Goal: Transaction & Acquisition: Purchase product/service

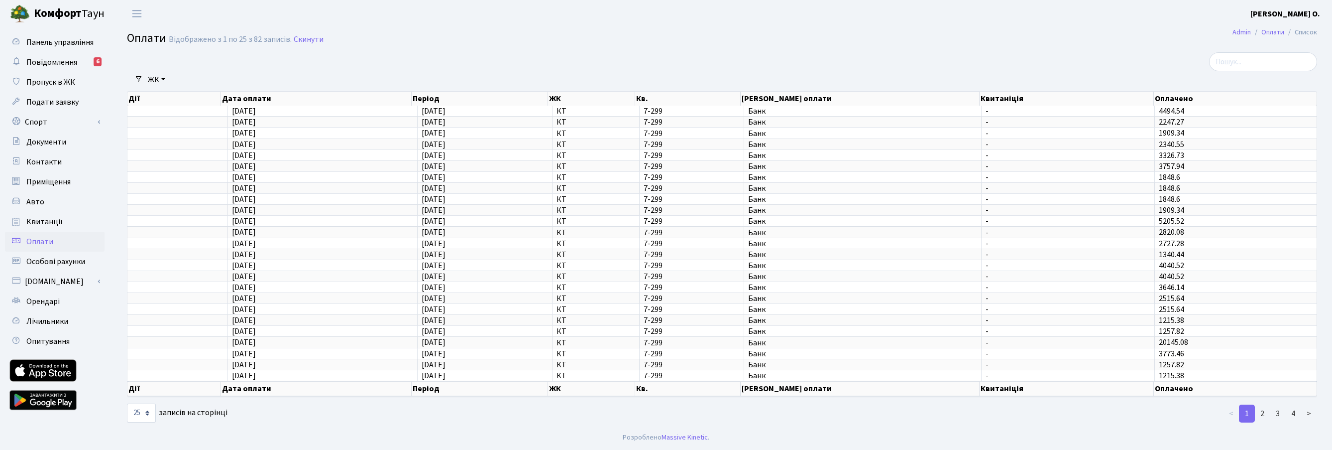
select select "25"
click at [71, 63] on span "Повідомлення" at bounding box center [51, 62] width 51 height 11
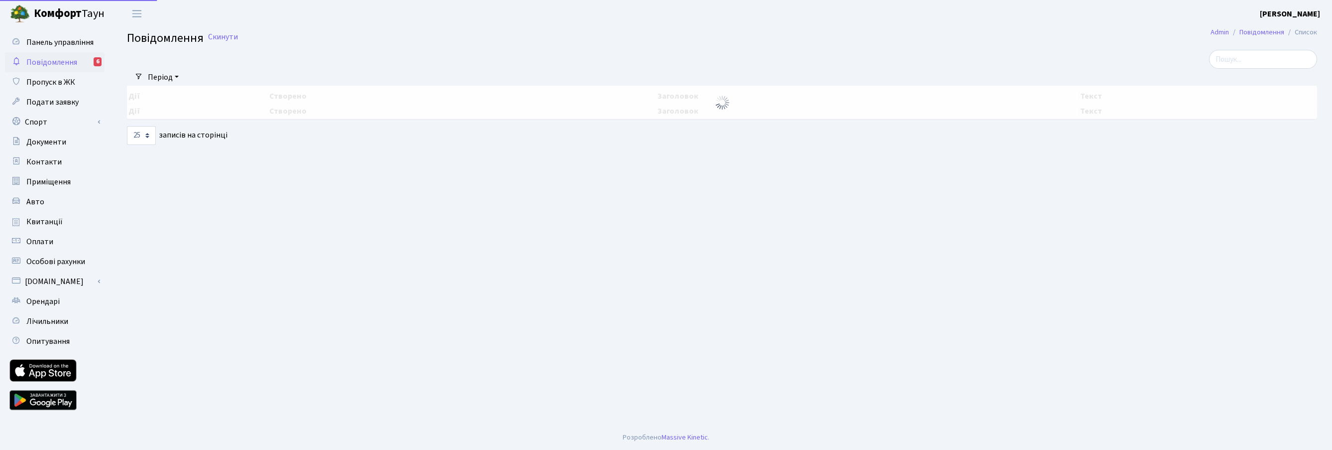
select select "25"
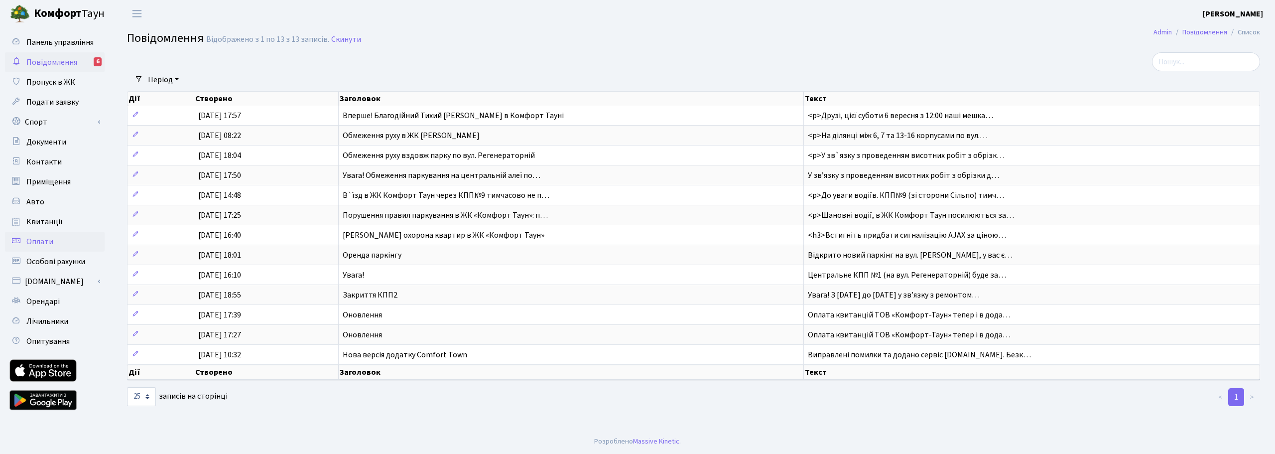
click at [56, 240] on link "Оплати" at bounding box center [55, 242] width 100 height 20
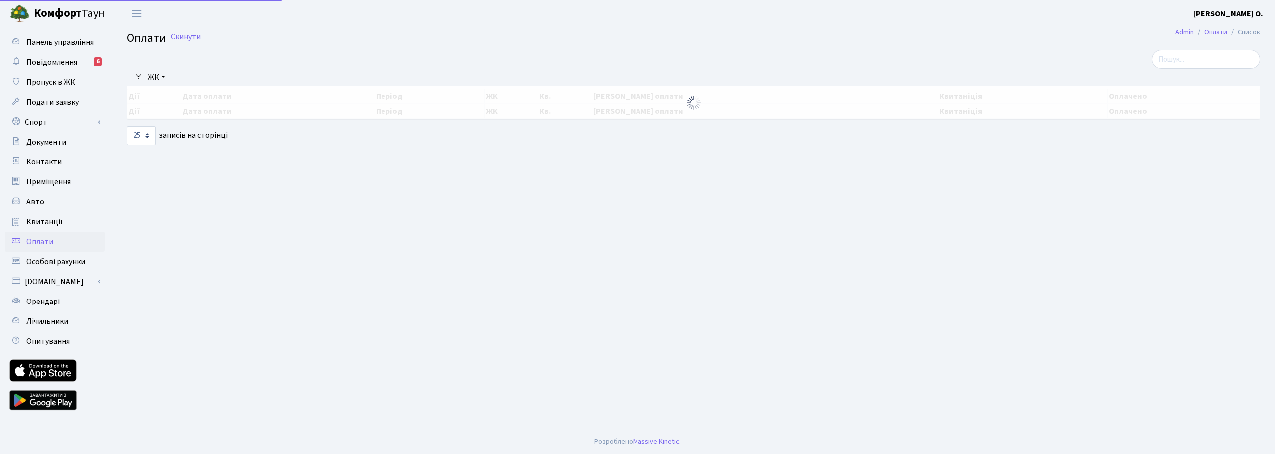
select select "25"
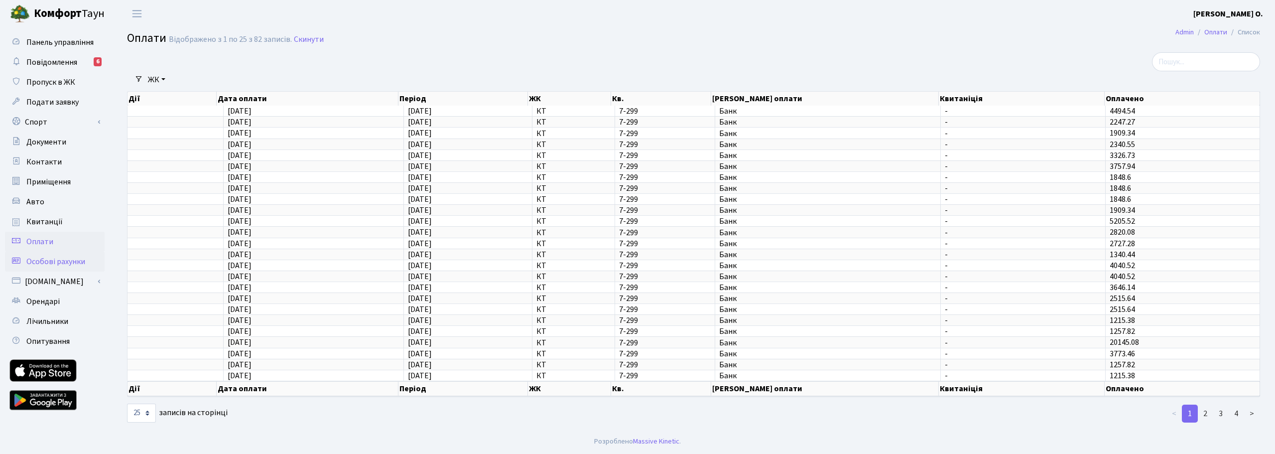
click at [63, 260] on span "Особові рахунки" at bounding box center [55, 261] width 59 height 11
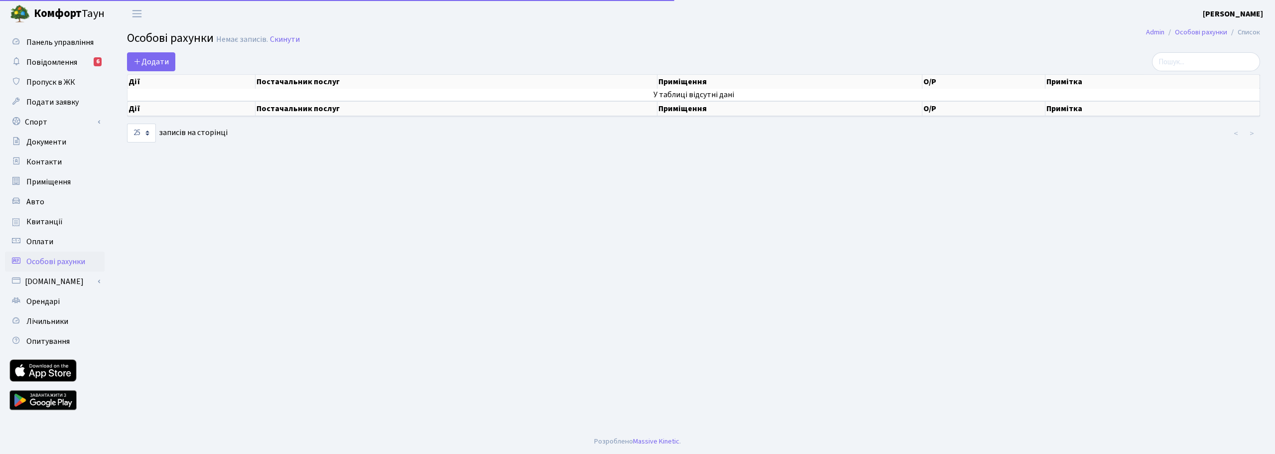
select select "25"
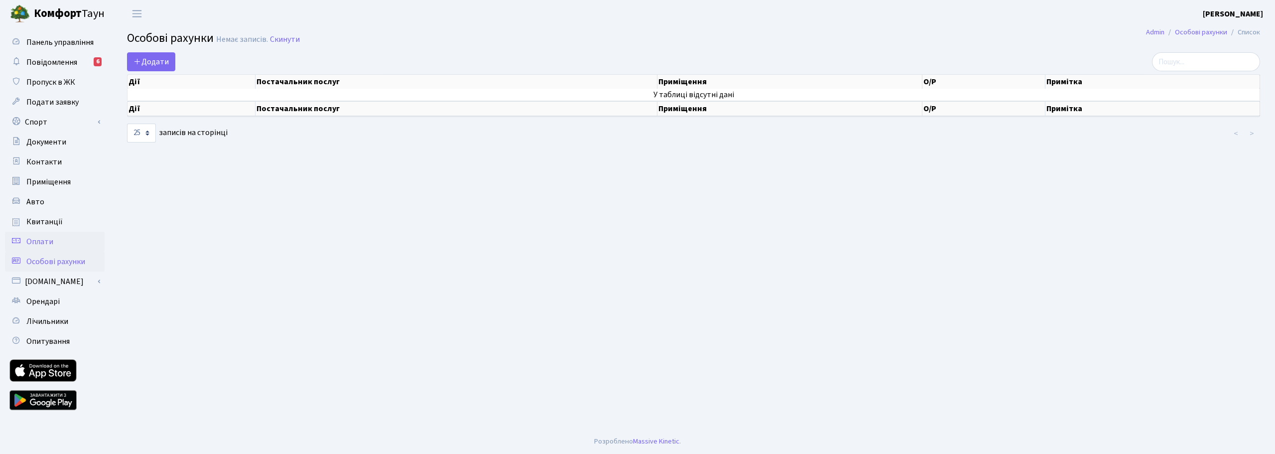
click at [58, 242] on link "Оплати" at bounding box center [55, 242] width 100 height 20
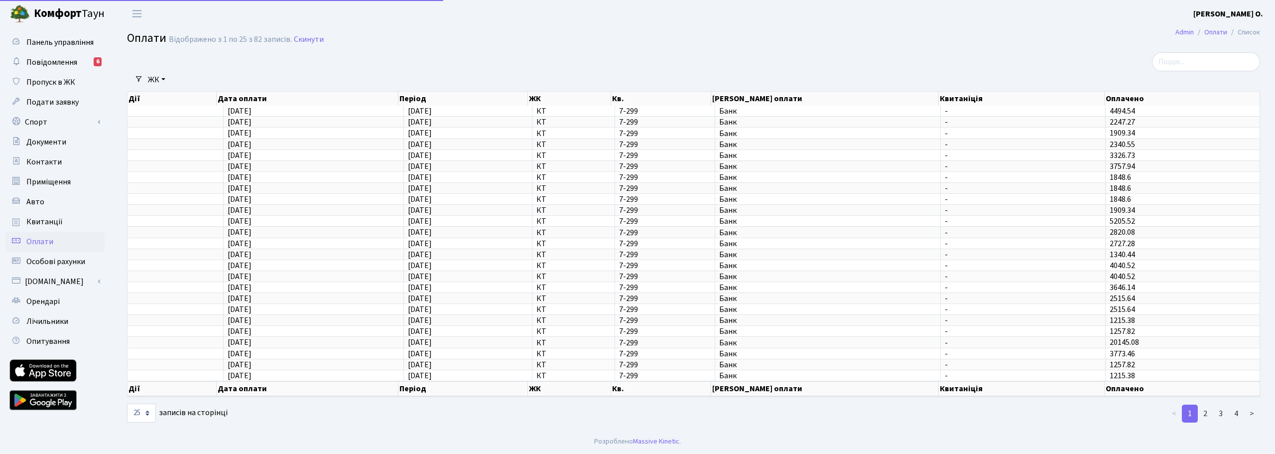
select select "25"
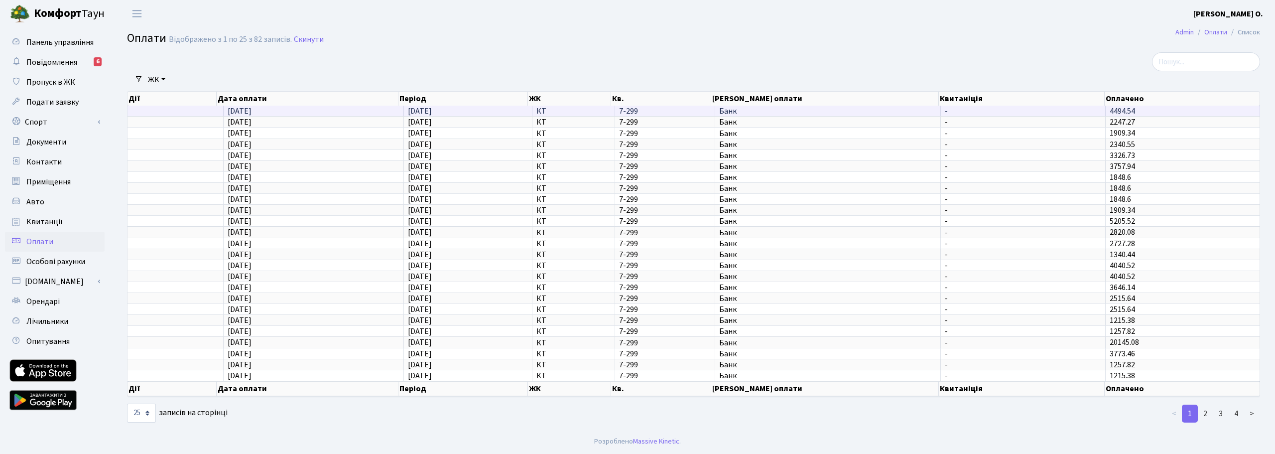
click at [338, 109] on td "07.09.2025" at bounding box center [314, 111] width 180 height 10
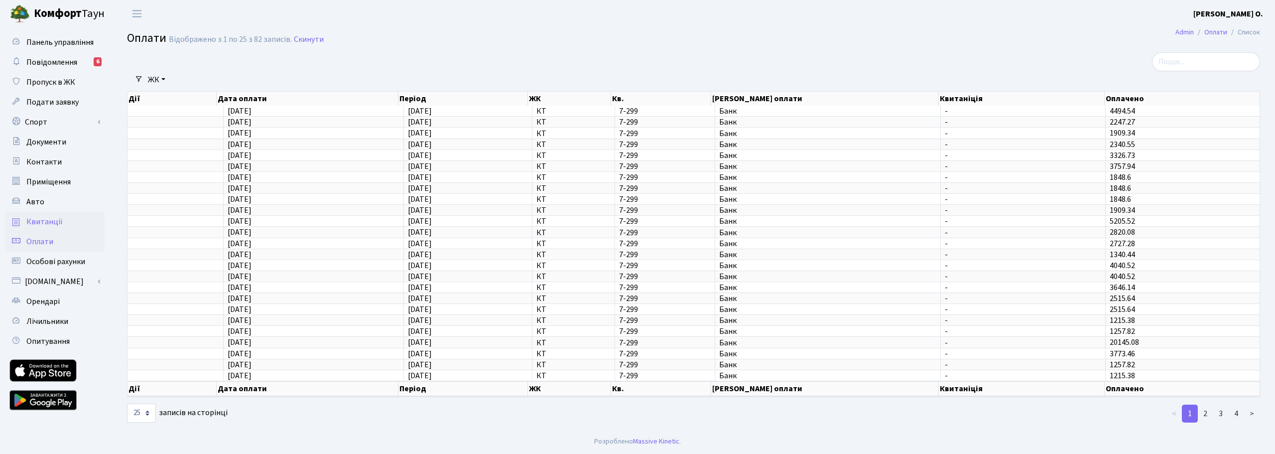
click at [40, 222] on span "Квитанції" at bounding box center [44, 221] width 36 height 11
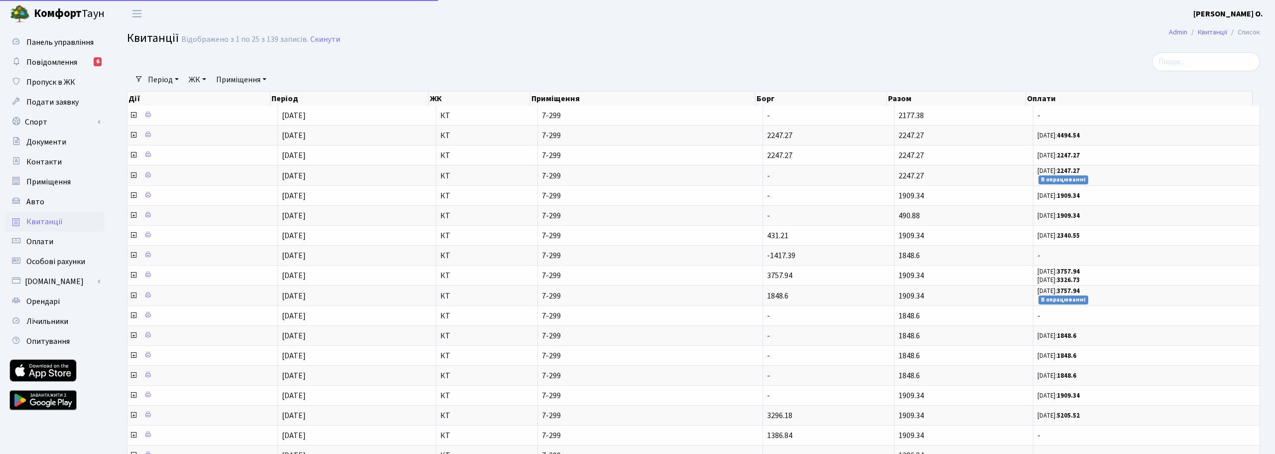
select select "25"
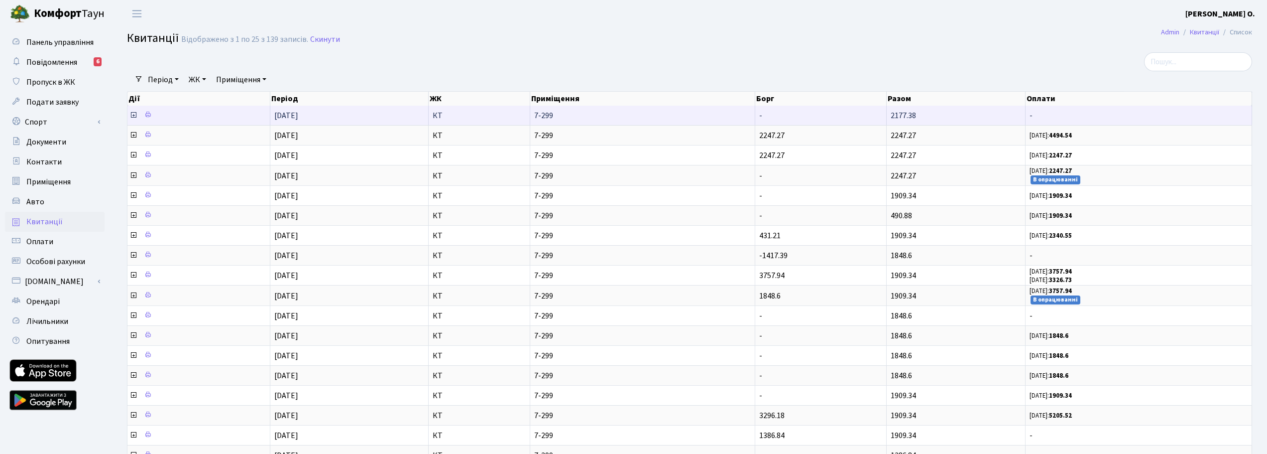
click at [1031, 116] on span "-" at bounding box center [1139, 116] width 218 height 8
click at [132, 115] on icon at bounding box center [133, 115] width 8 height 8
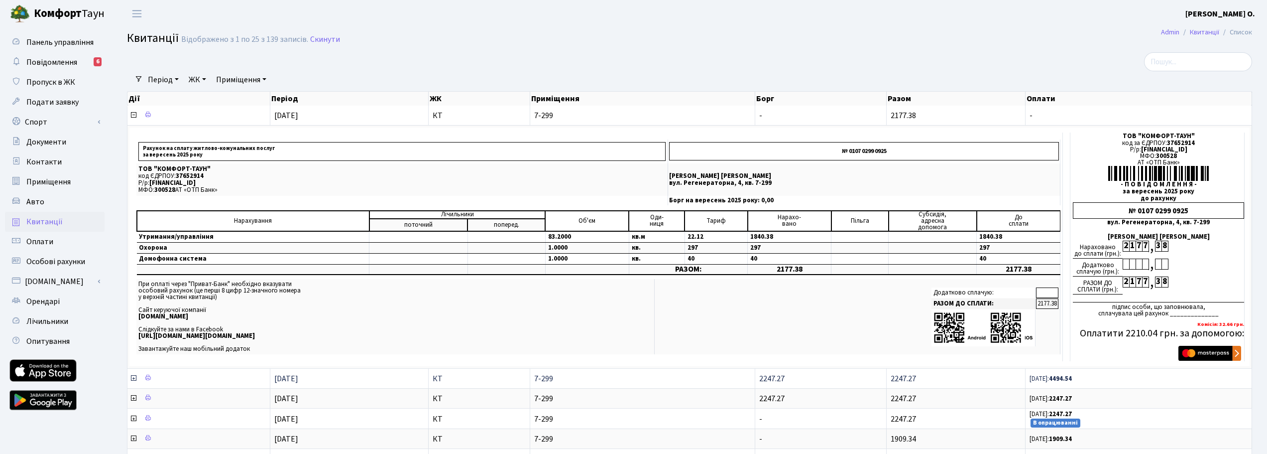
click at [133, 375] on icon at bounding box center [133, 378] width 8 height 8
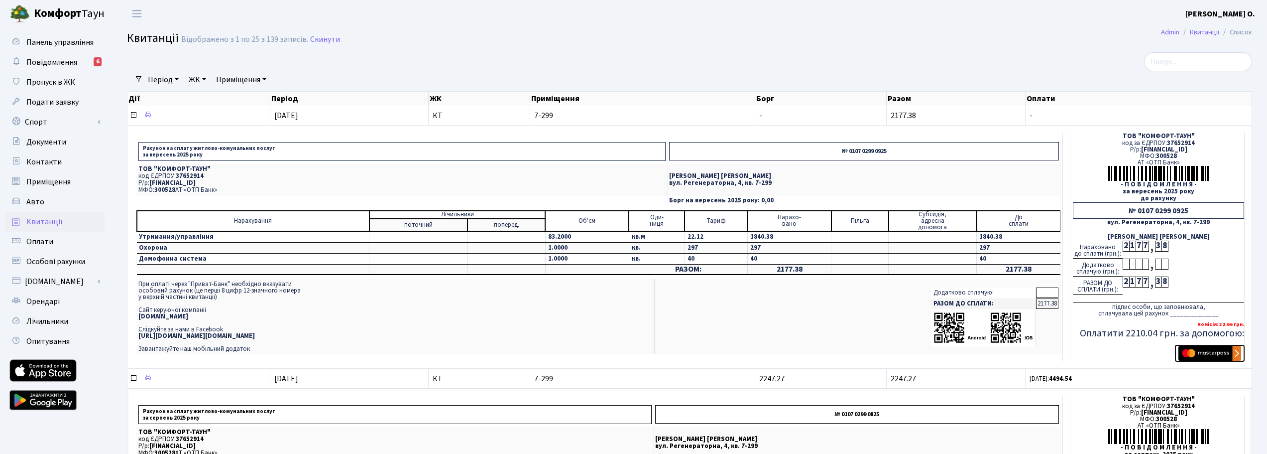
click at [1219, 352] on img "submit" at bounding box center [1210, 353] width 63 height 15
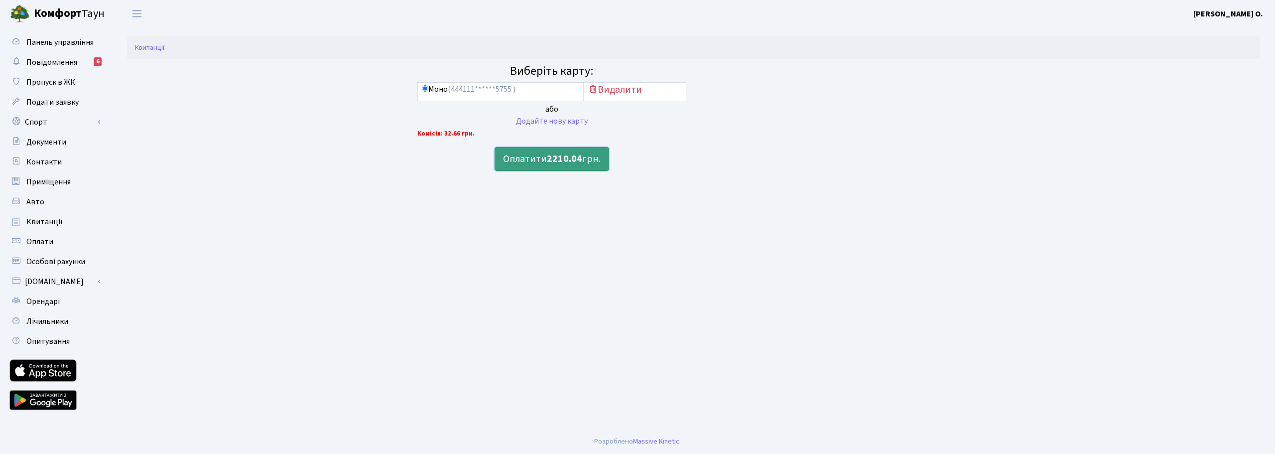
click at [552, 164] on b "2210.04" at bounding box center [564, 159] width 35 height 14
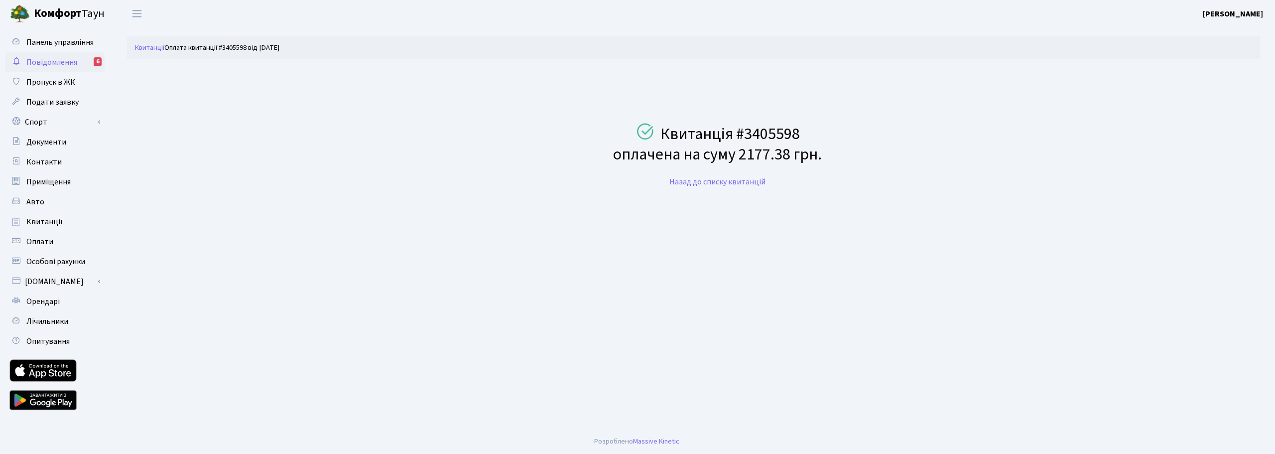
click at [65, 64] on span "Повідомлення" at bounding box center [51, 62] width 51 height 11
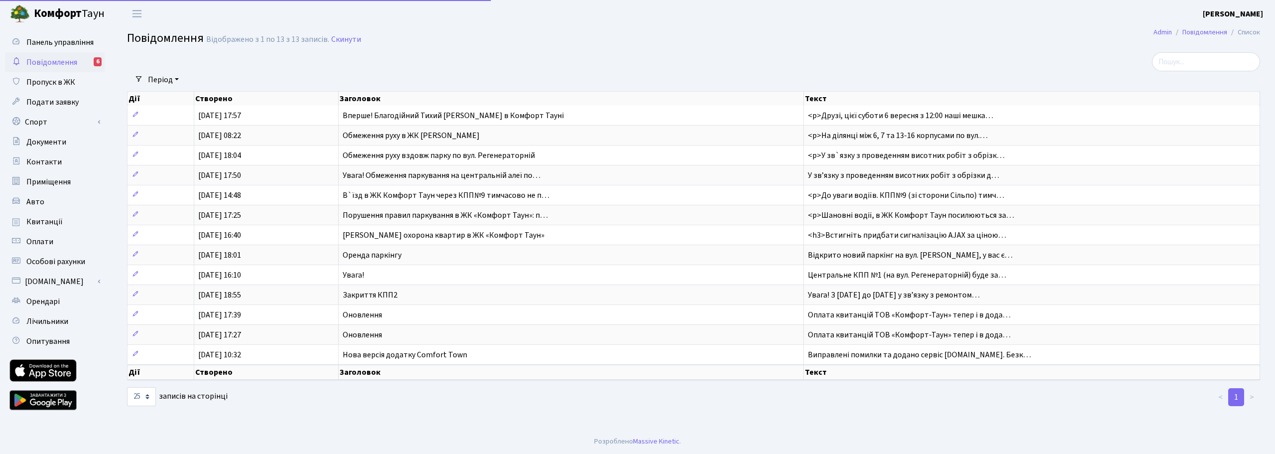
select select "25"
click at [46, 239] on span "Оплати" at bounding box center [39, 241] width 27 height 11
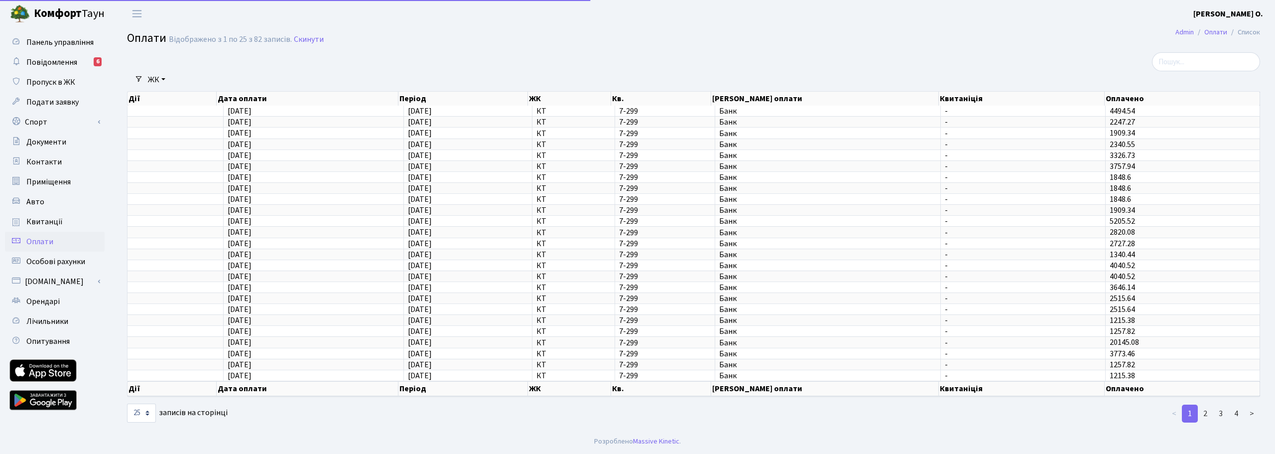
select select "25"
click at [46, 224] on span "Квитанції" at bounding box center [44, 221] width 36 height 11
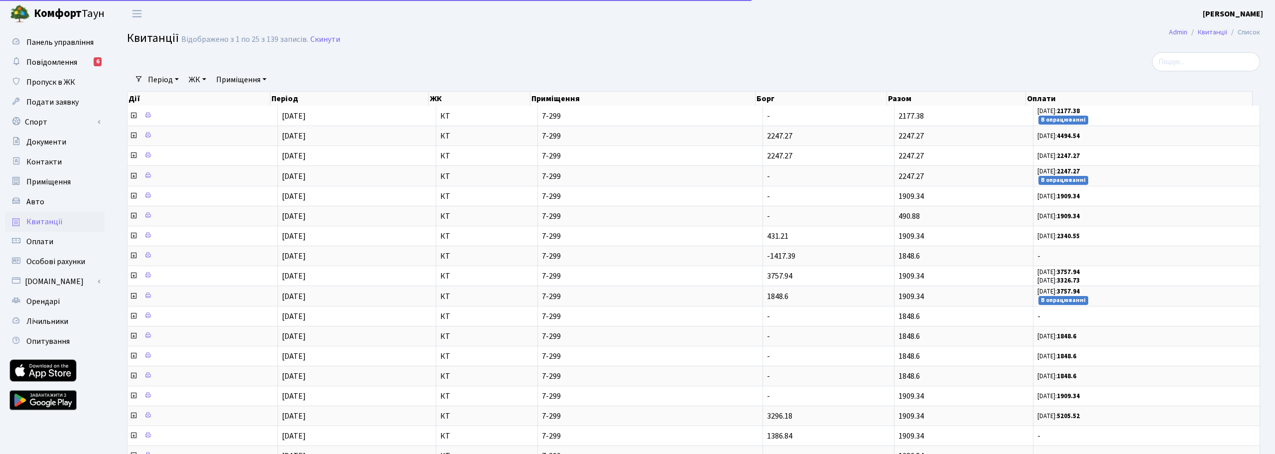
select select "25"
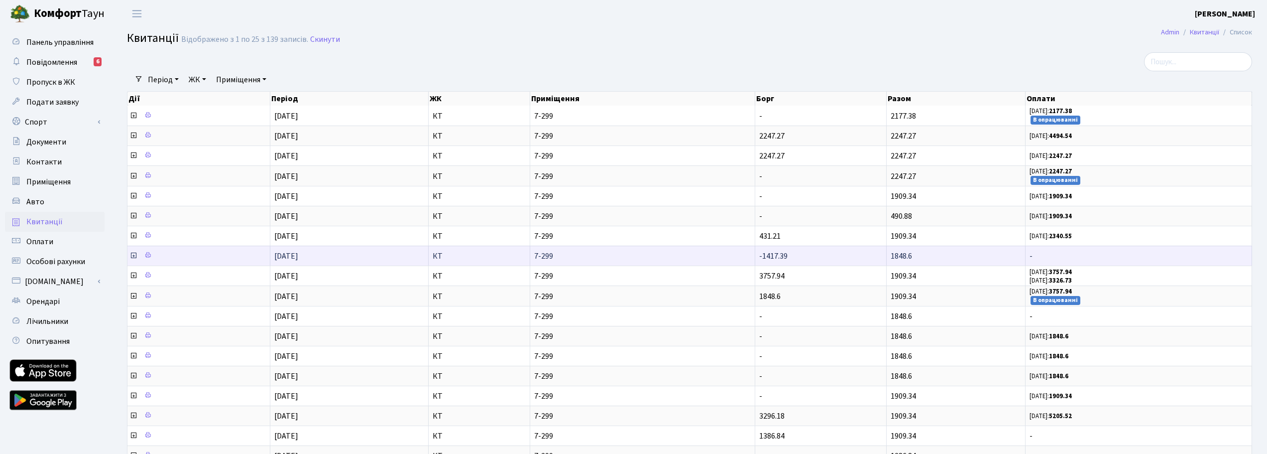
click at [133, 256] on icon at bounding box center [133, 255] width 8 height 8
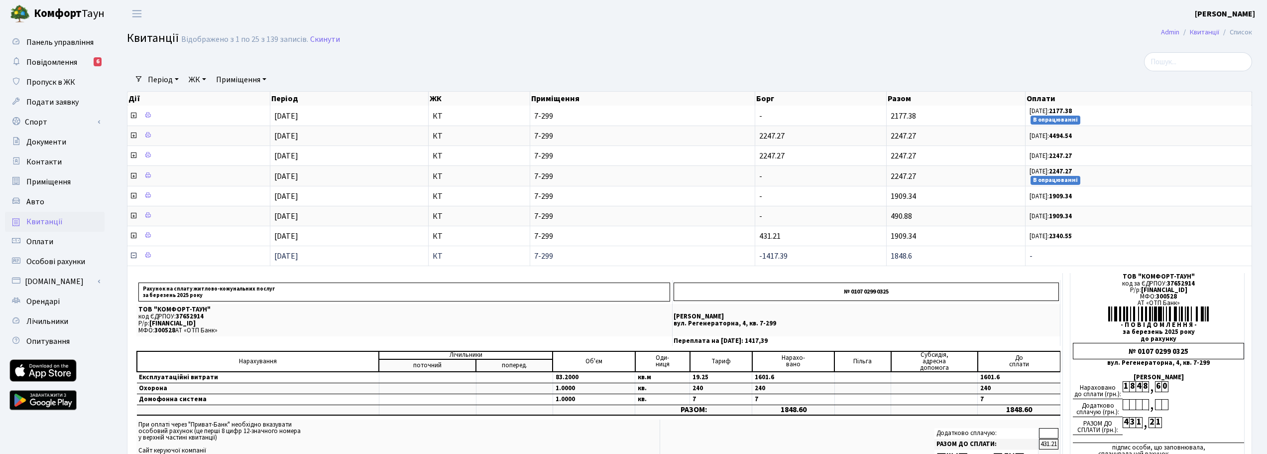
click at [134, 256] on icon at bounding box center [133, 255] width 8 height 8
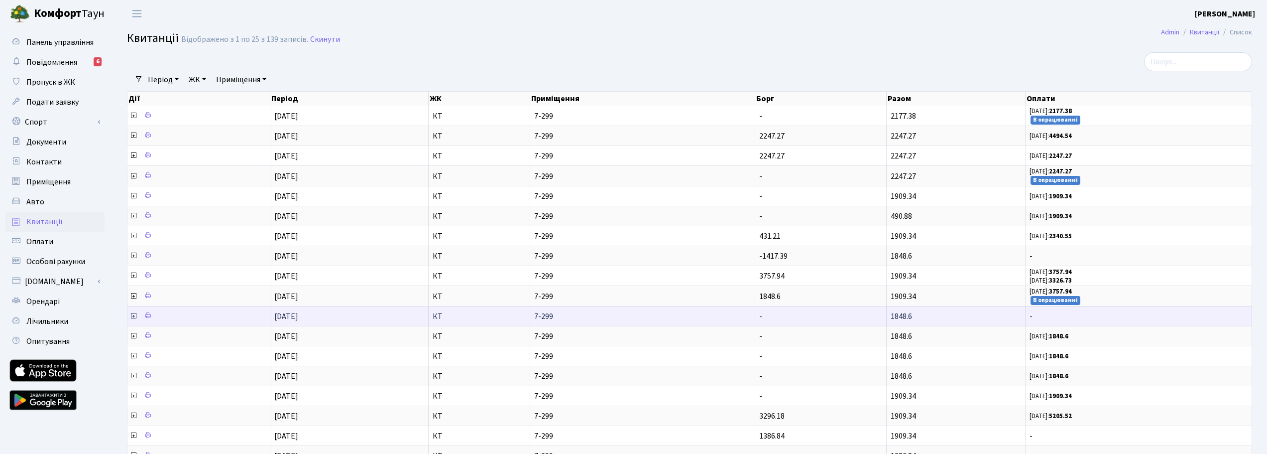
click at [135, 314] on icon at bounding box center [133, 316] width 8 height 8
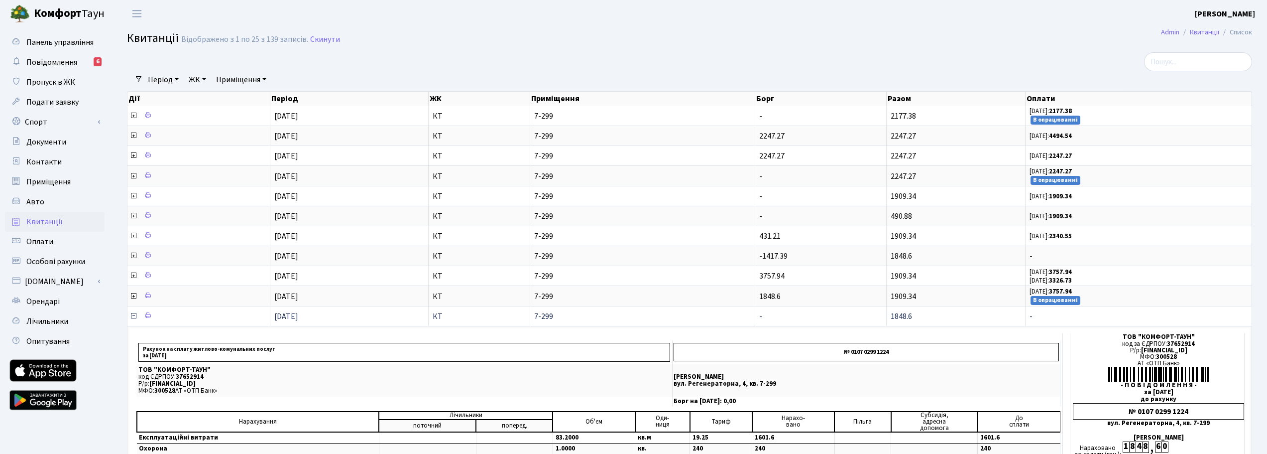
click at [134, 317] on icon at bounding box center [133, 316] width 8 height 8
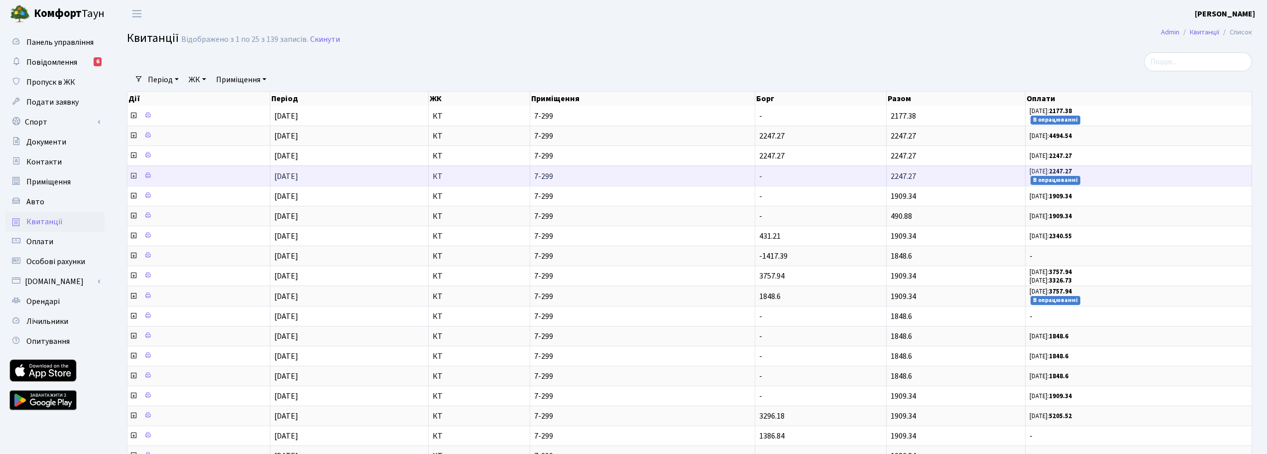
click at [131, 175] on icon at bounding box center [133, 176] width 8 height 8
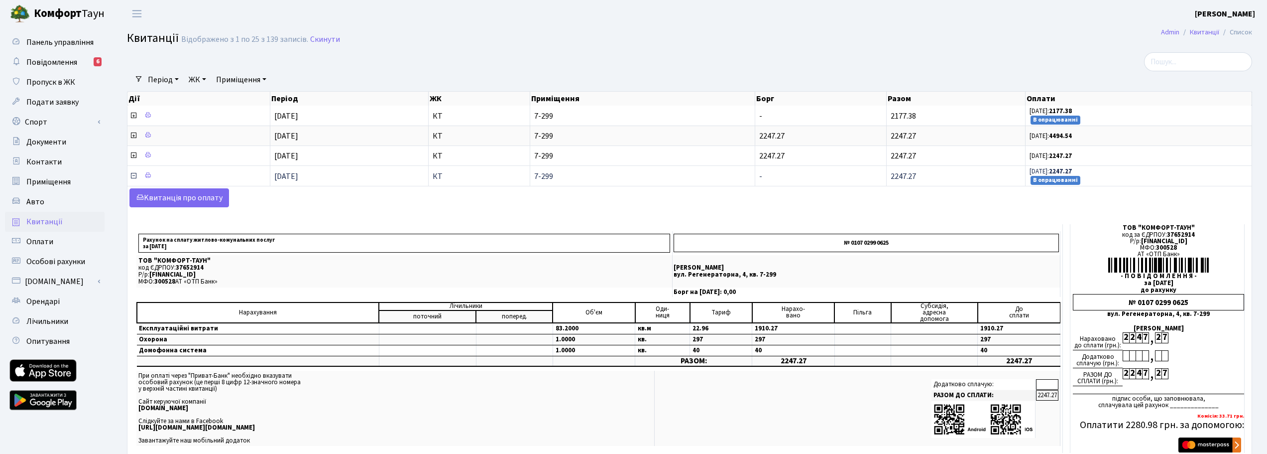
click at [135, 177] on icon at bounding box center [133, 176] width 8 height 8
